Goal: Task Accomplishment & Management: Use online tool/utility

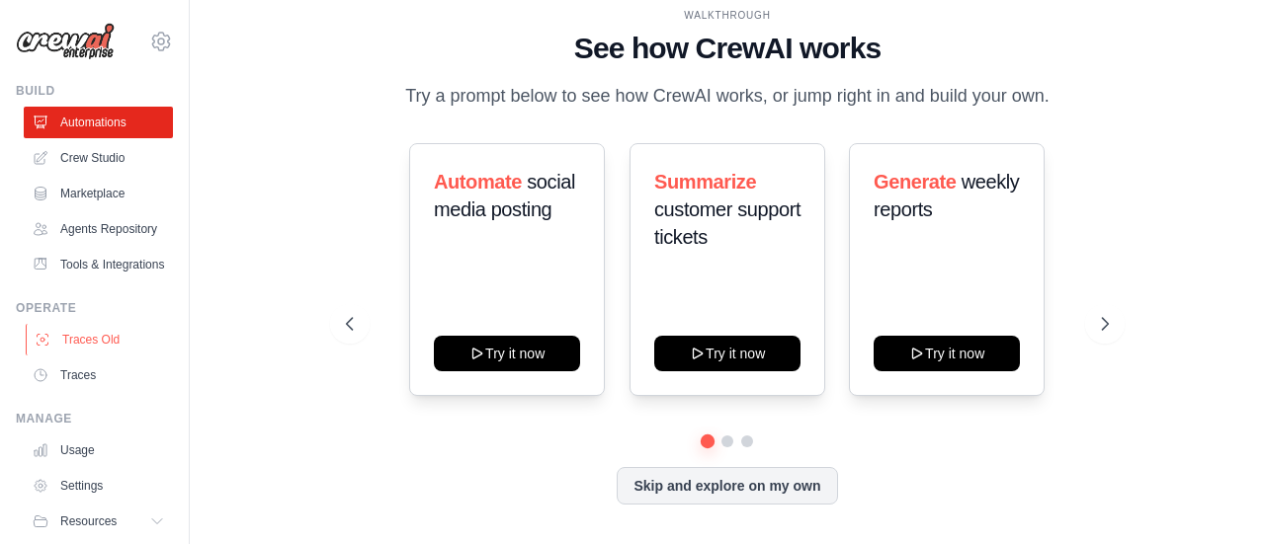
scroll to position [93, 0]
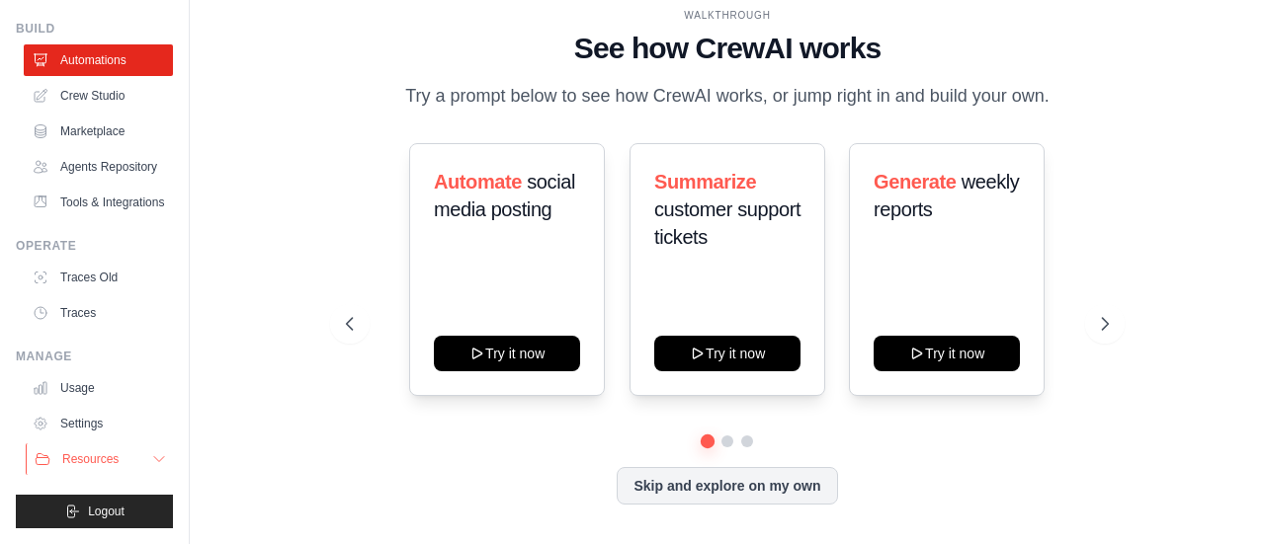
click at [100, 452] on button "Resources" at bounding box center [100, 460] width 149 height 32
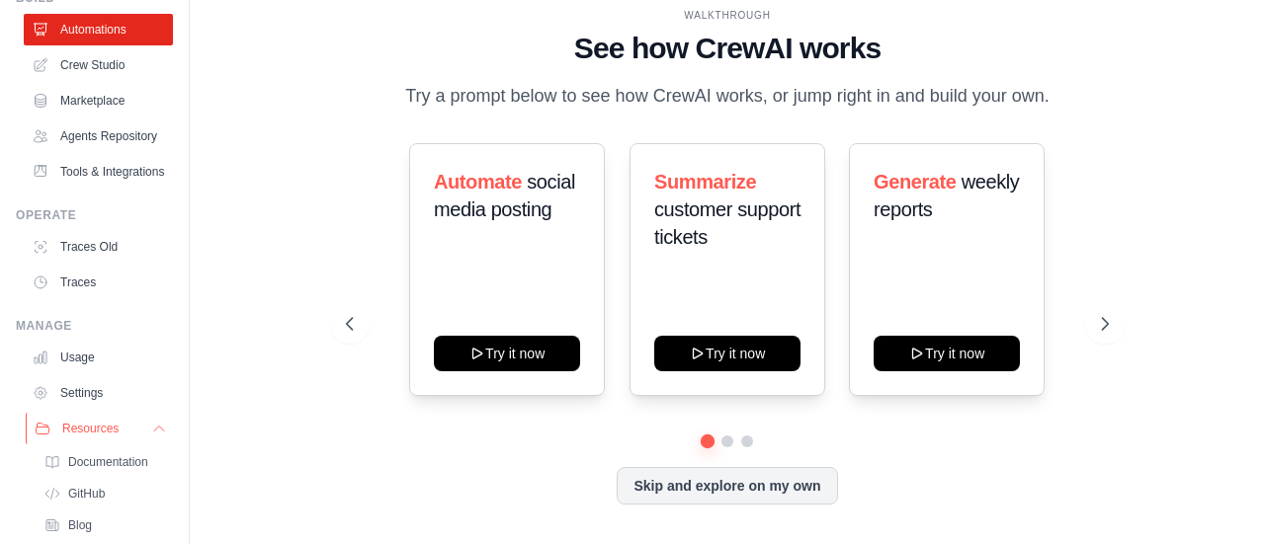
click at [113, 437] on span "Resources" at bounding box center [90, 429] width 56 height 16
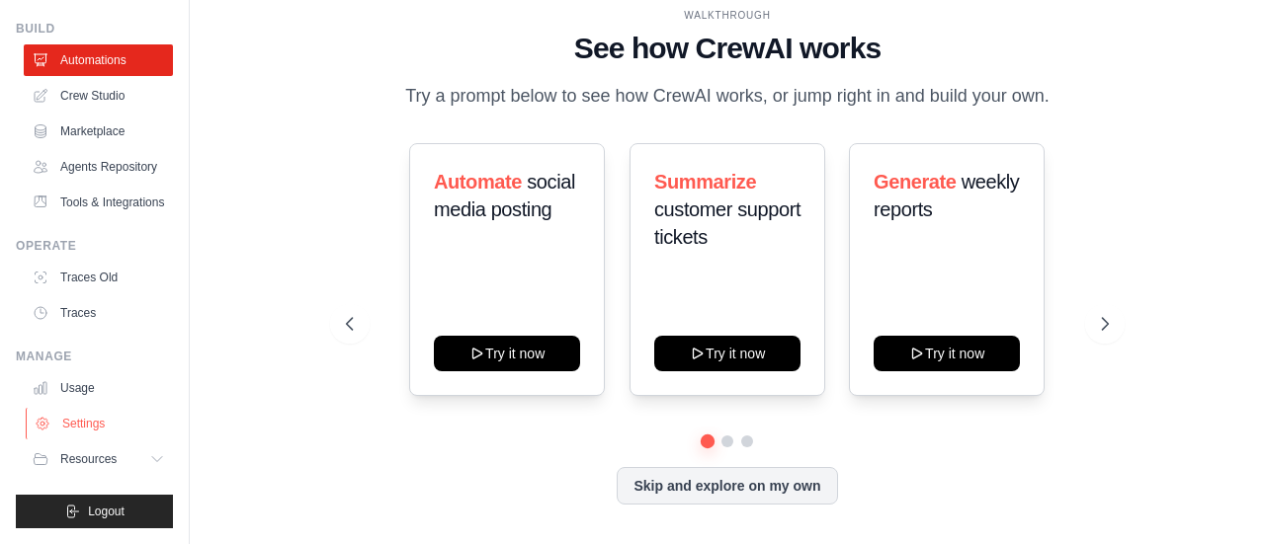
click at [97, 425] on link "Settings" at bounding box center [100, 424] width 149 height 32
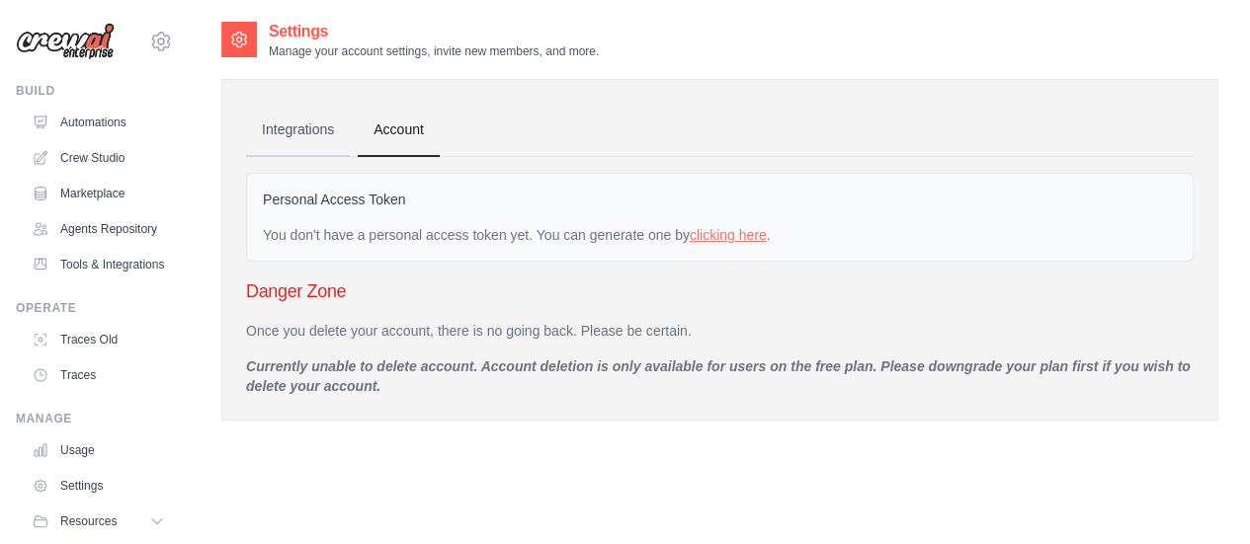
click at [315, 133] on link "Integrations" at bounding box center [298, 130] width 104 height 53
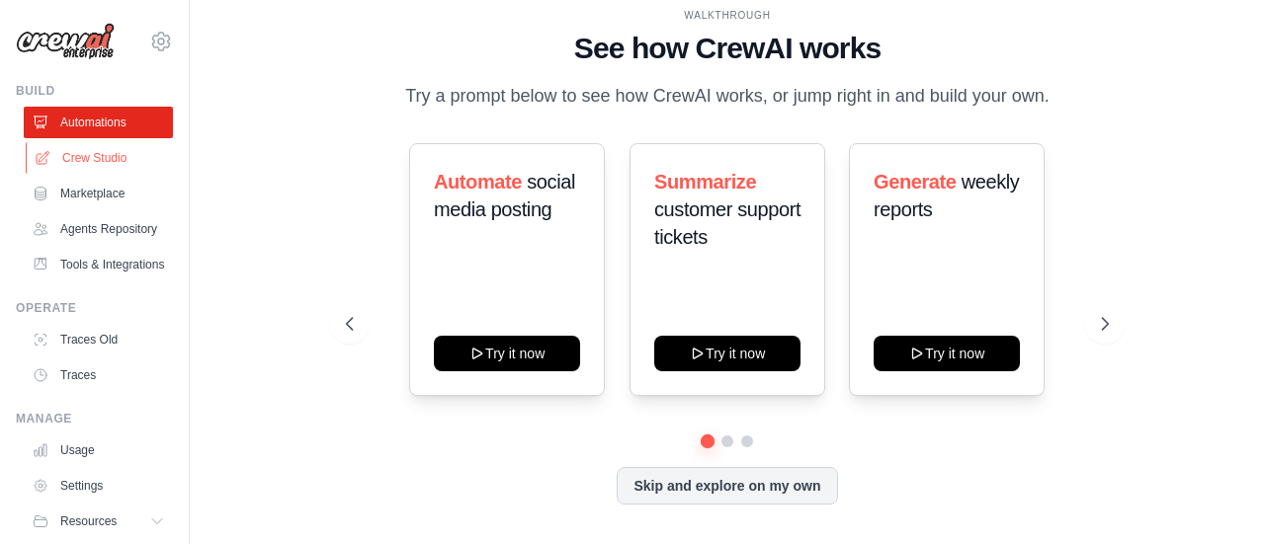
click at [90, 169] on link "Crew Studio" at bounding box center [100, 158] width 149 height 32
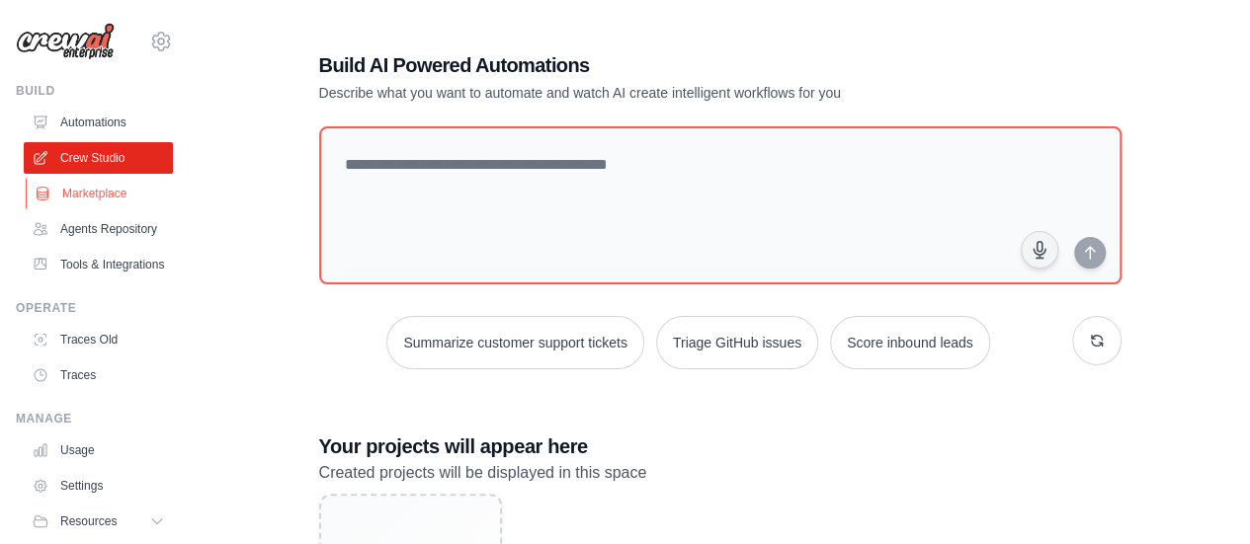
click at [53, 201] on link "Marketplace" at bounding box center [100, 194] width 149 height 32
click at [65, 228] on link "Agents Repository" at bounding box center [100, 229] width 149 height 32
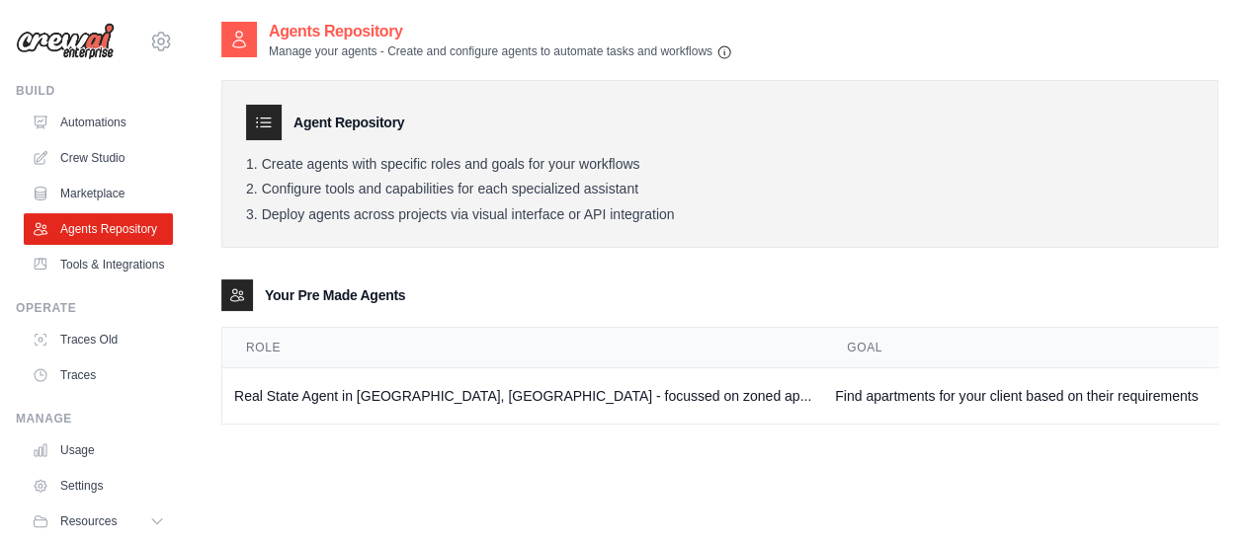
scroll to position [40, 0]
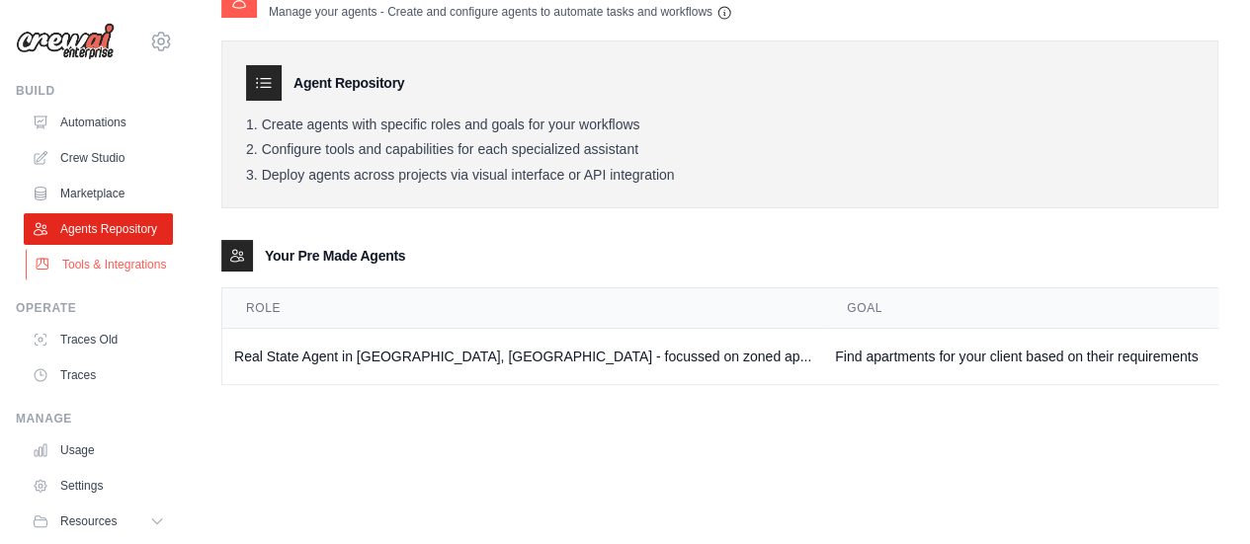
click at [89, 276] on link "Tools & Integrations" at bounding box center [100, 265] width 149 height 32
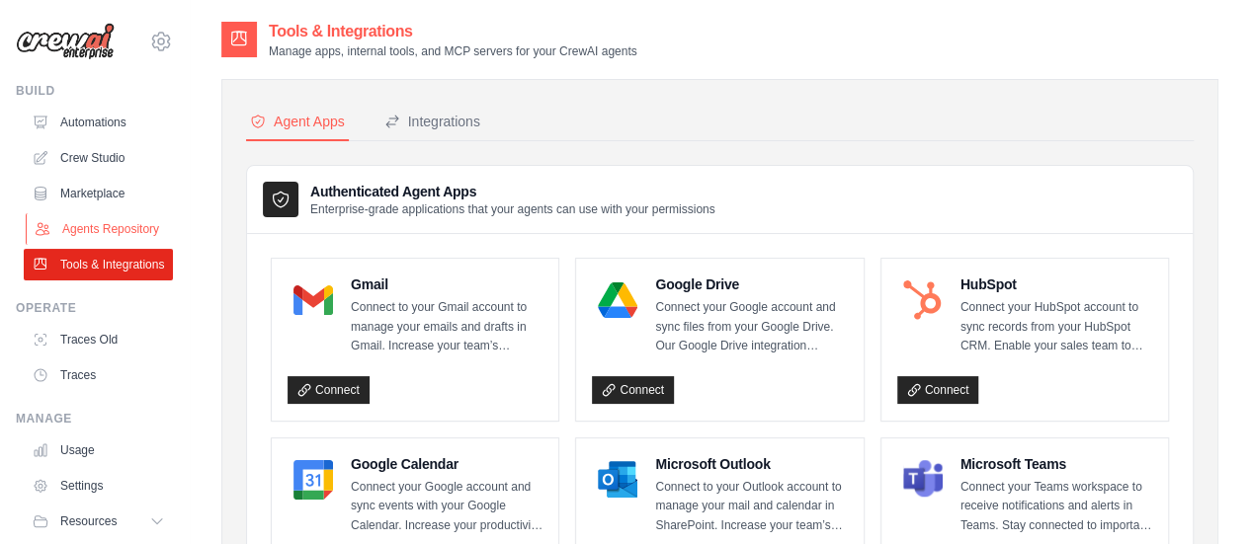
click at [89, 245] on link "Agents Repository" at bounding box center [100, 229] width 149 height 32
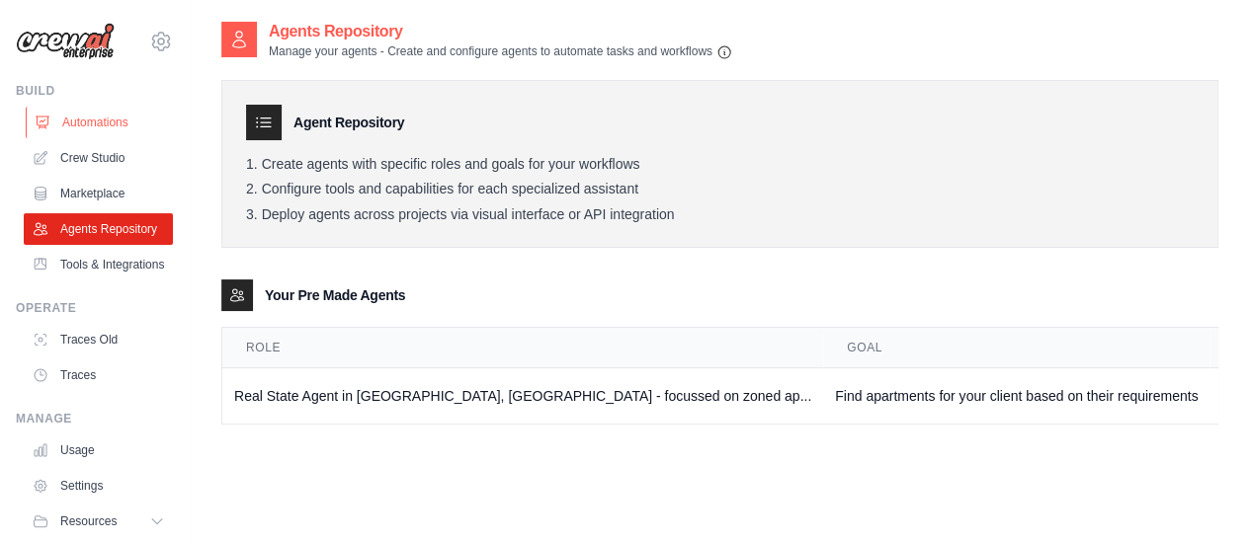
click at [74, 114] on link "Automations" at bounding box center [100, 123] width 149 height 32
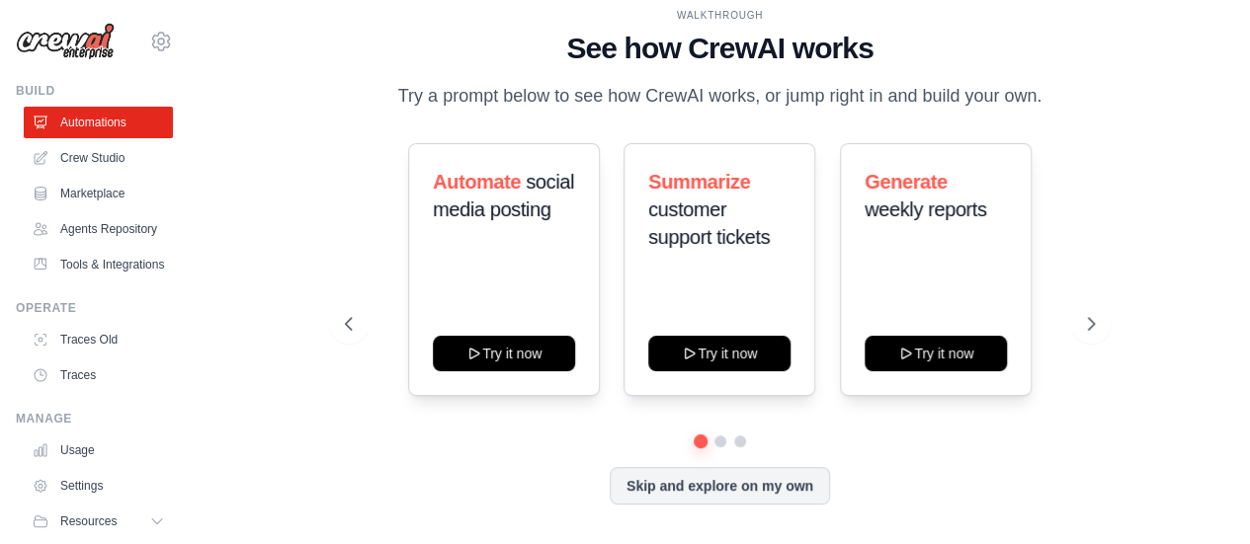
click at [111, 51] on img at bounding box center [65, 42] width 99 height 38
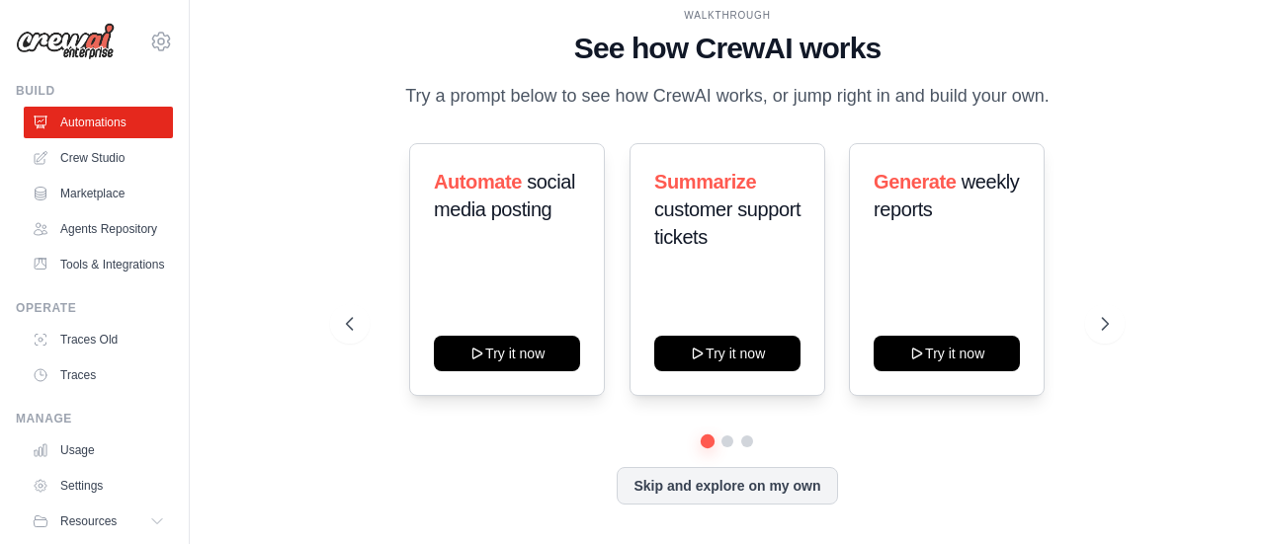
click at [132, 46] on div "[EMAIL_ADDRESS][PERSON_NAME][DOMAIN_NAME] Settings" at bounding box center [94, 31] width 157 height 63
click at [149, 45] on icon at bounding box center [161, 42] width 24 height 24
click at [149, 44] on icon at bounding box center [161, 42] width 24 height 24
click at [673, 489] on button "Skip and explore on my own" at bounding box center [727, 484] width 220 height 38
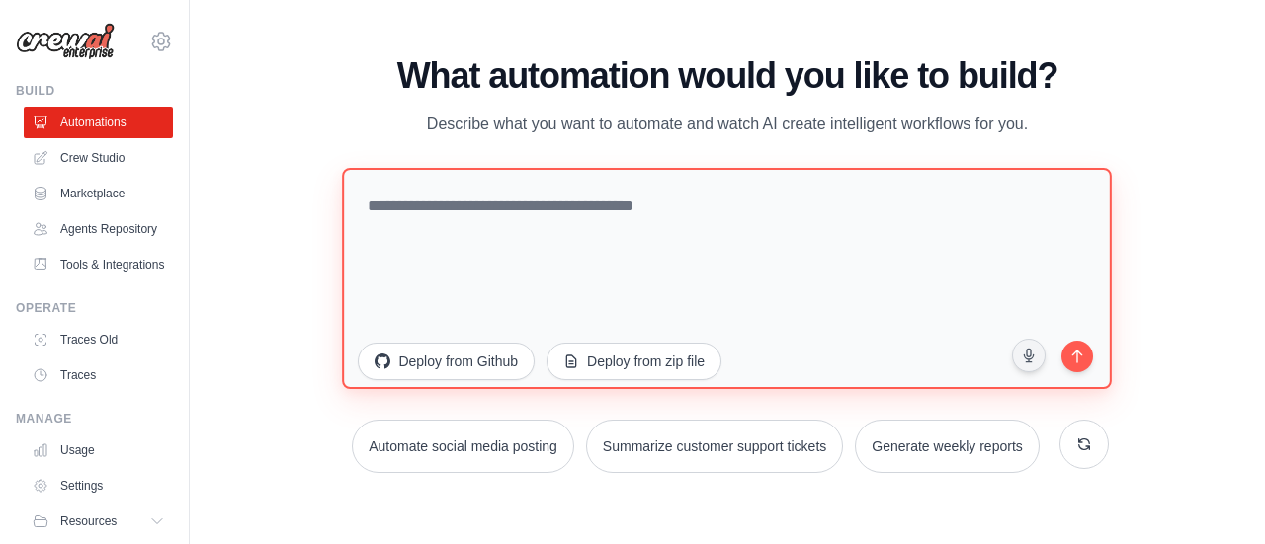
click at [769, 232] on textarea at bounding box center [728, 277] width 770 height 221
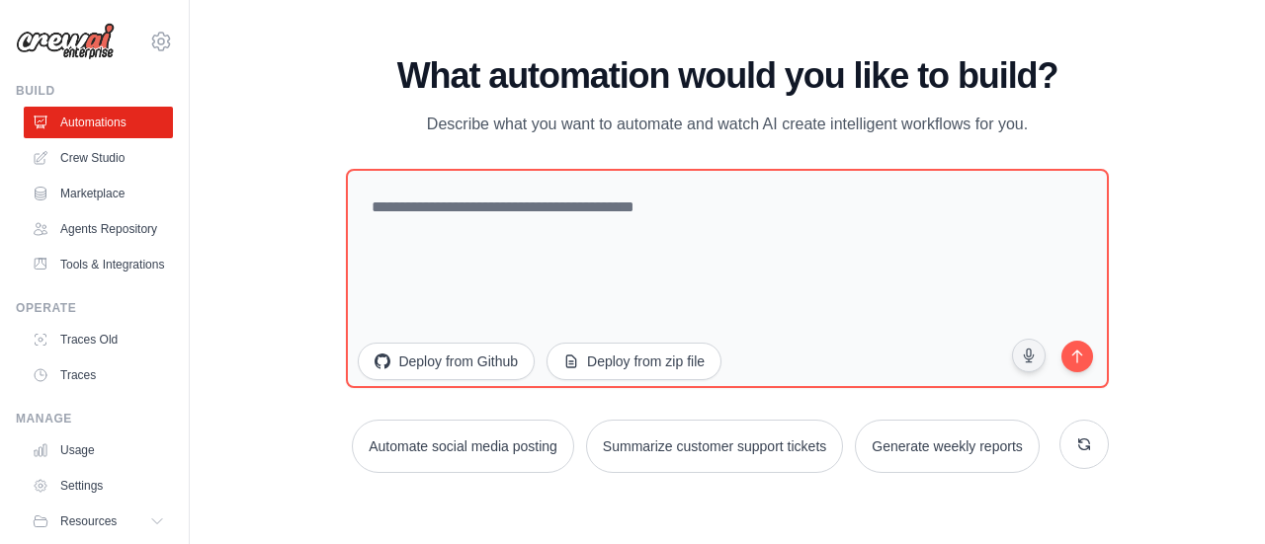
click at [306, 228] on div "WALKTHROUGH See how CrewAI works Try a prompt below to see how CrewAI works, or…" at bounding box center [727, 272] width 1012 height 505
click at [994, 447] on button "Generate weekly reports" at bounding box center [947, 444] width 188 height 54
click at [1075, 362] on icon "submit" at bounding box center [1076, 354] width 19 height 19
click at [119, 173] on link "Crew Studio" at bounding box center [100, 158] width 149 height 32
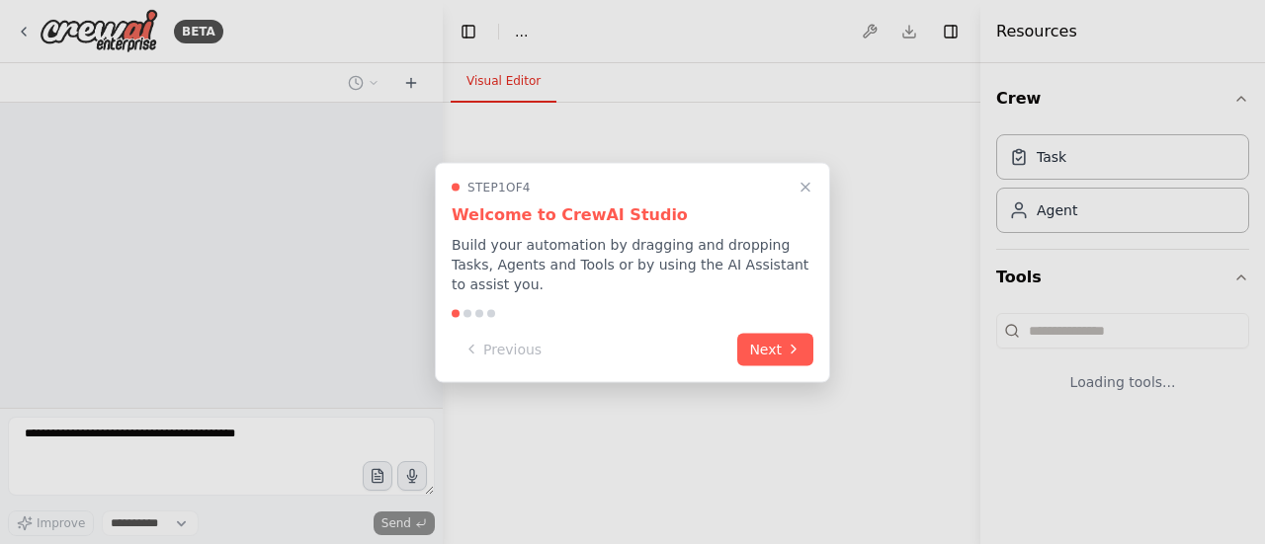
select select "****"
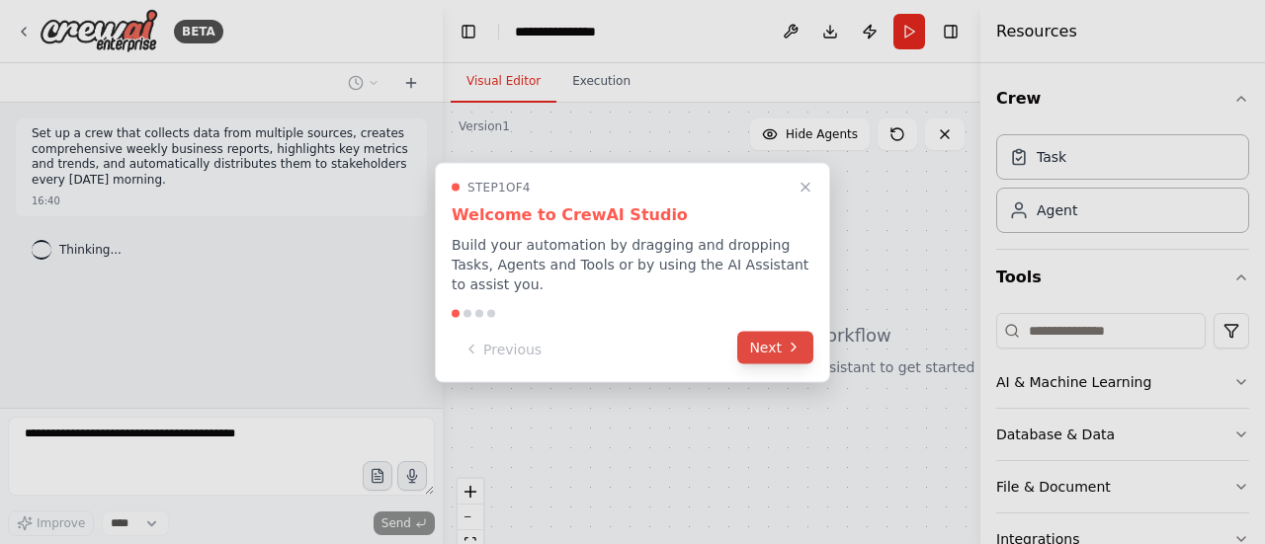
click at [773, 337] on button "Next" at bounding box center [775, 347] width 76 height 33
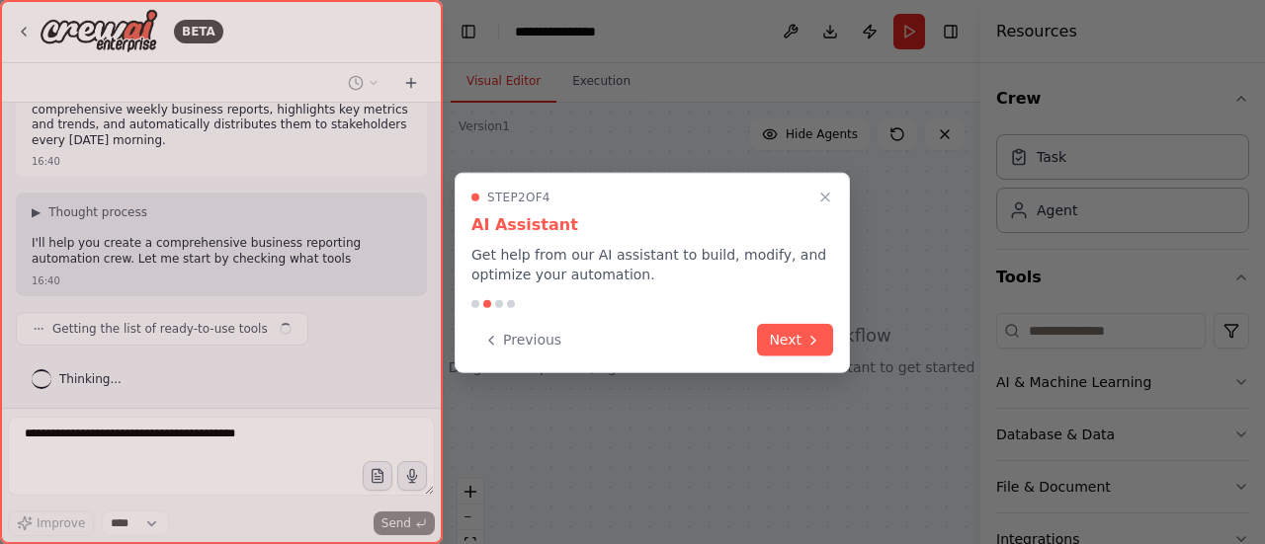
click at [822, 214] on h3 "AI Assistant" at bounding box center [652, 225] width 362 height 24
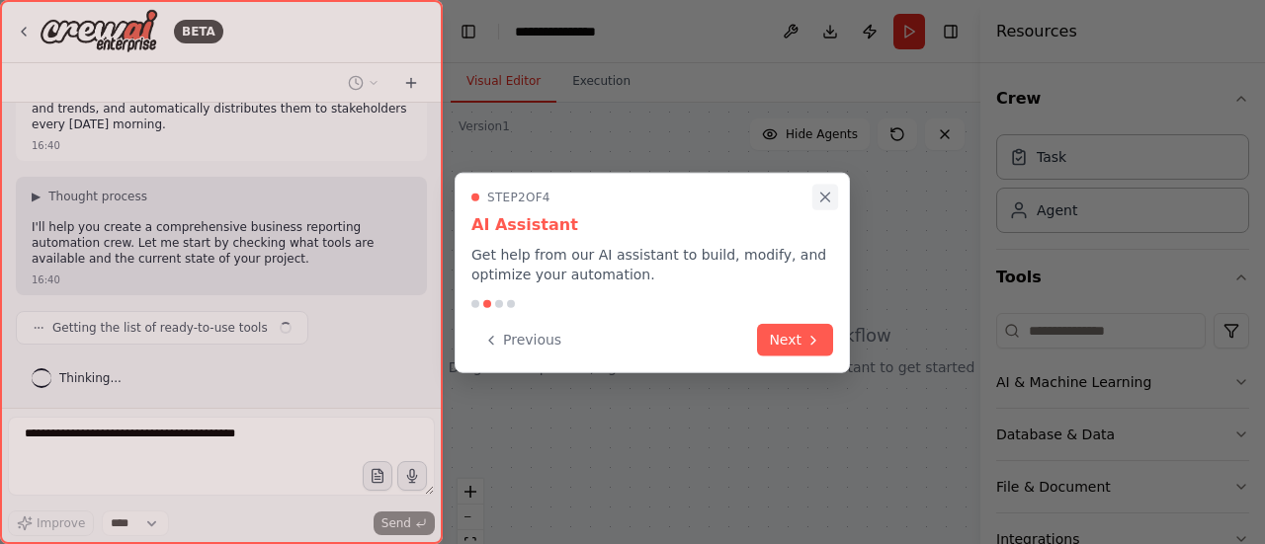
click at [822, 200] on icon "Close walkthrough" at bounding box center [825, 197] width 9 height 9
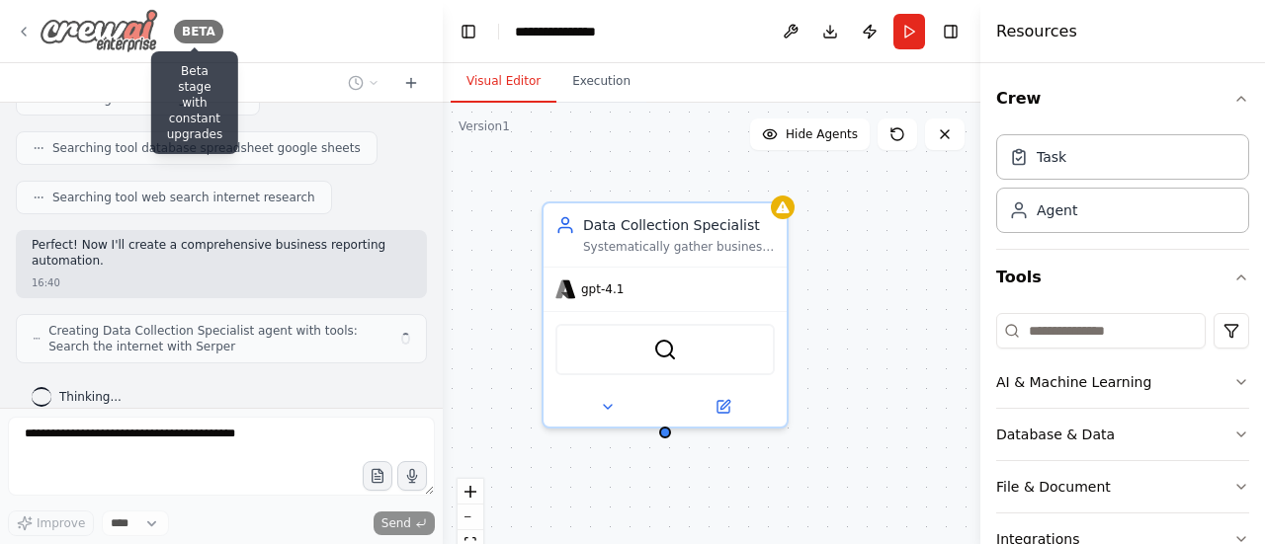
scroll to position [481, 0]
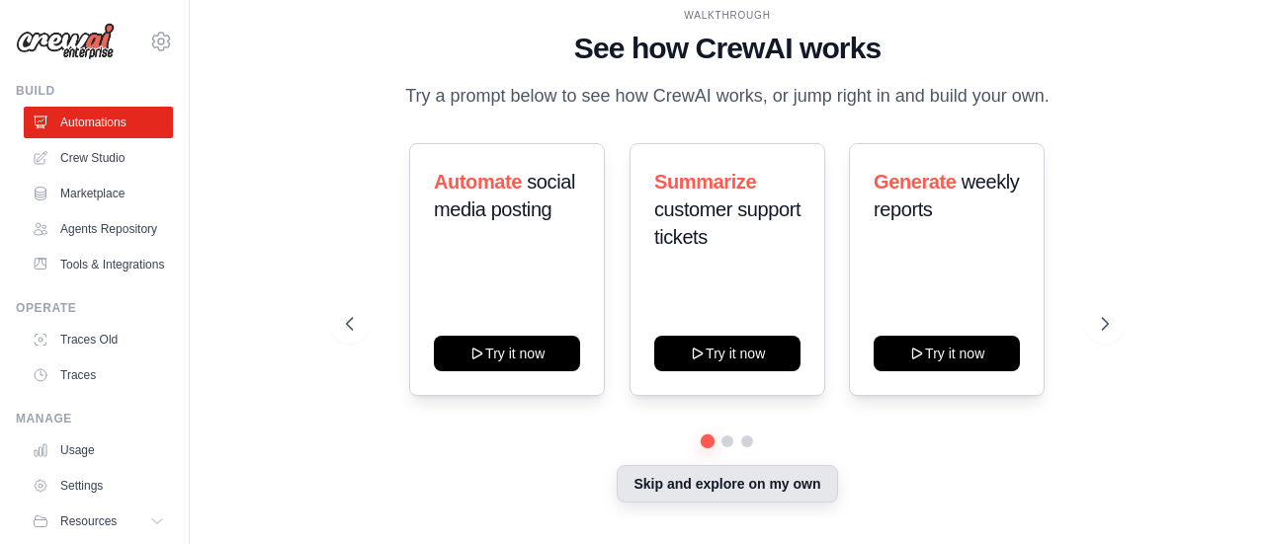
click at [689, 480] on button "Skip and explore on my own" at bounding box center [727, 484] width 220 height 38
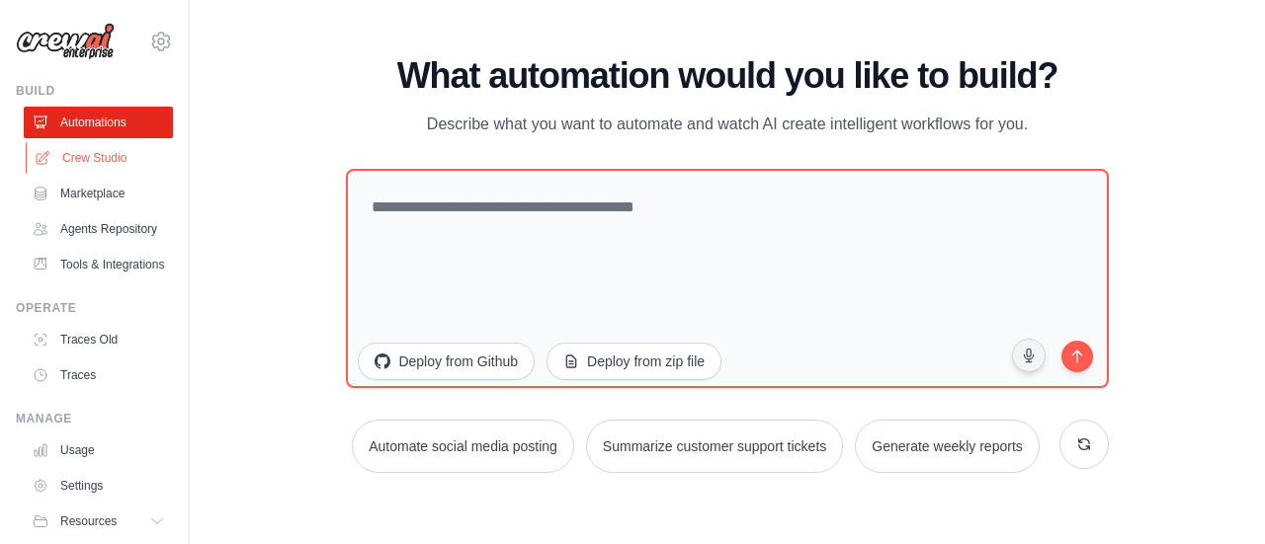
click at [98, 163] on link "Crew Studio" at bounding box center [100, 158] width 149 height 32
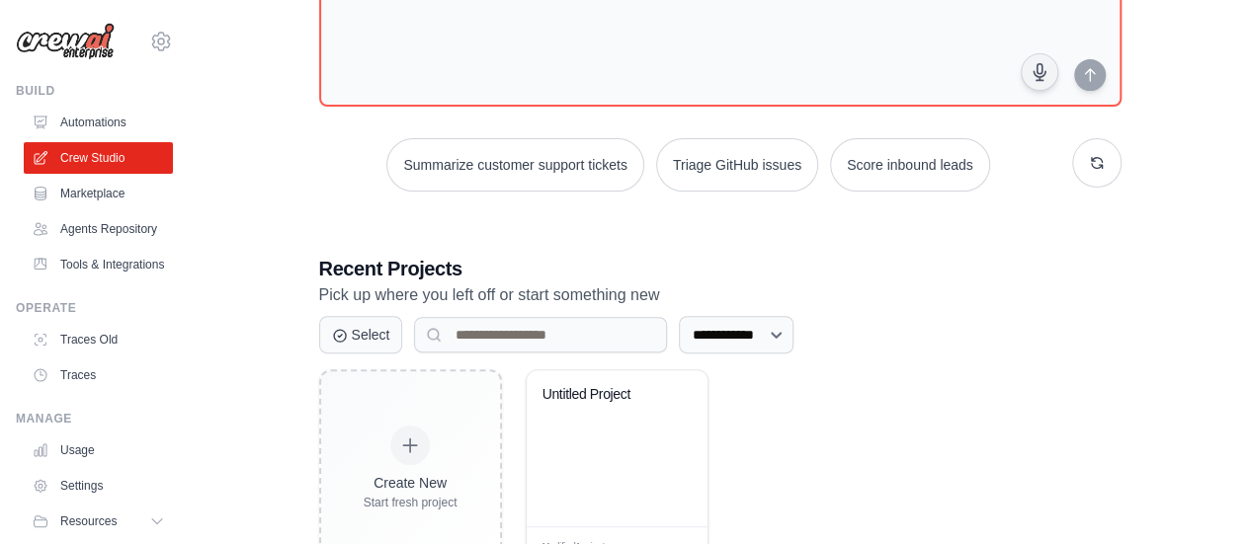
scroll to position [250, 0]
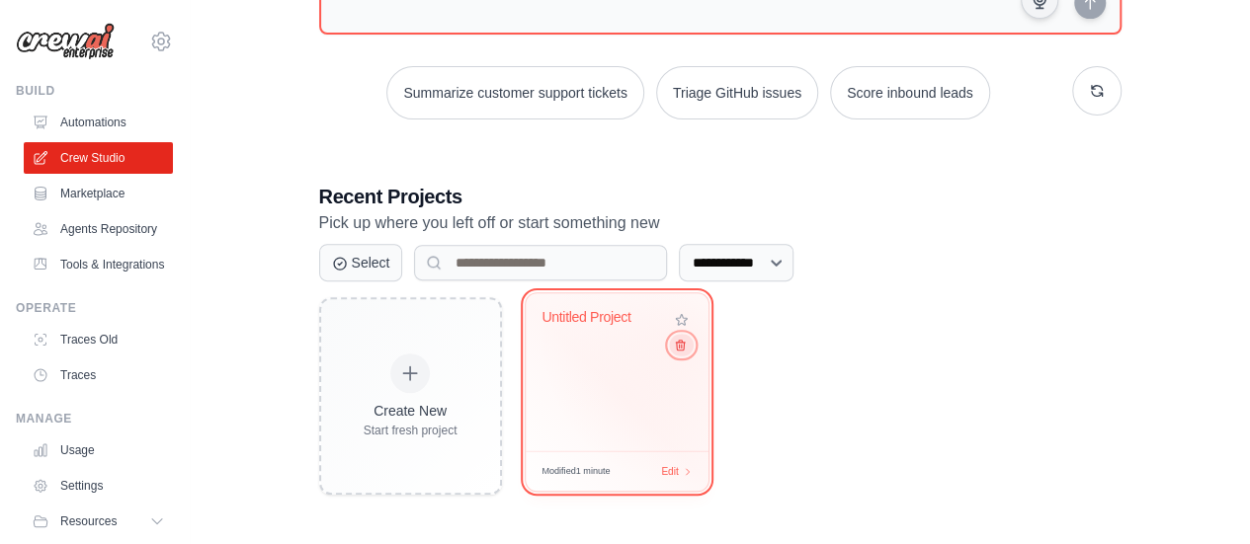
click at [684, 345] on icon at bounding box center [679, 345] width 13 height 13
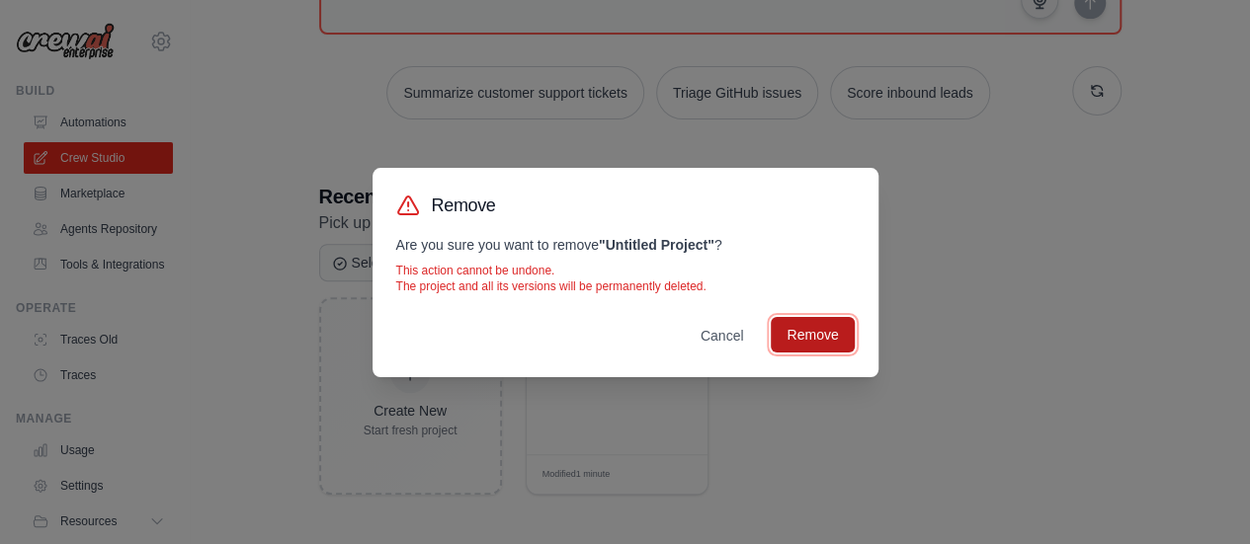
click at [804, 330] on button "Remove" at bounding box center [812, 335] width 83 height 36
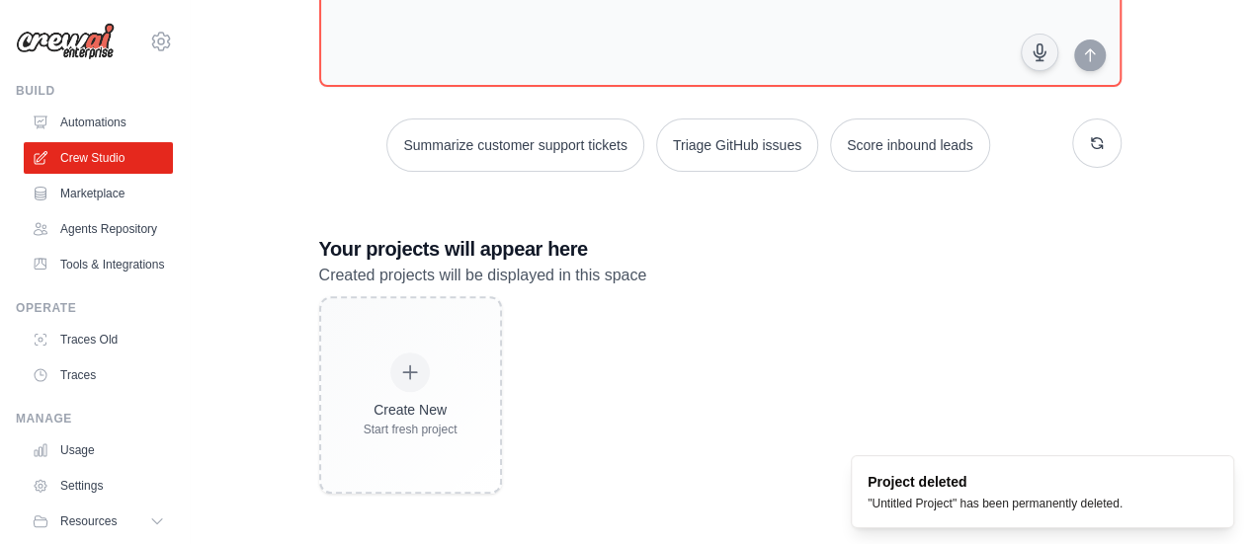
scroll to position [0, 0]
